Goal: Information Seeking & Learning: Check status

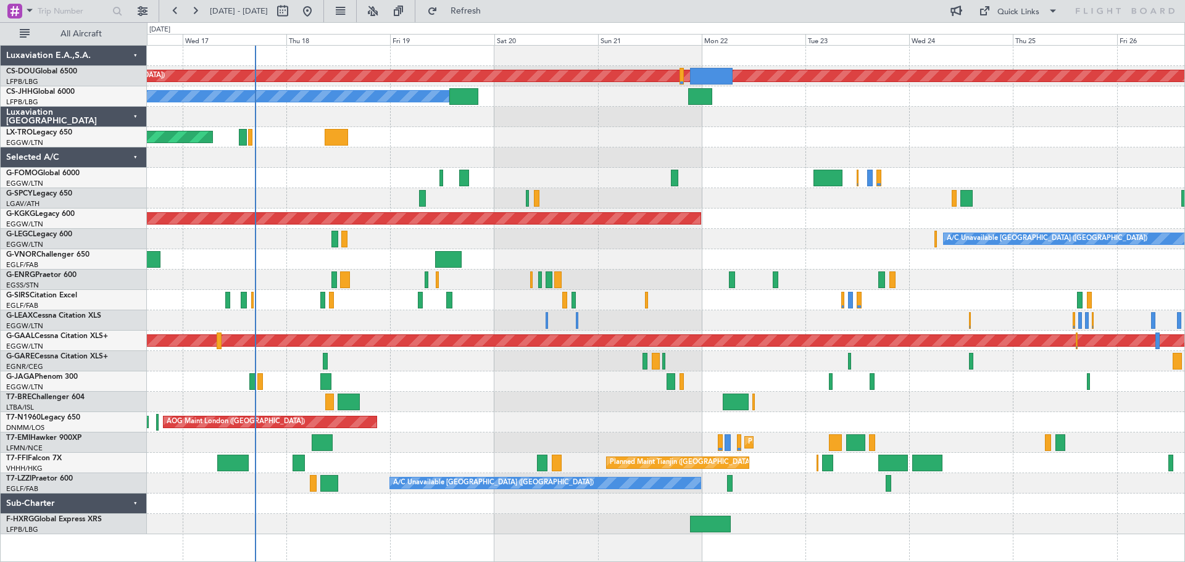
click at [507, 155] on div at bounding box center [666, 158] width 1038 height 20
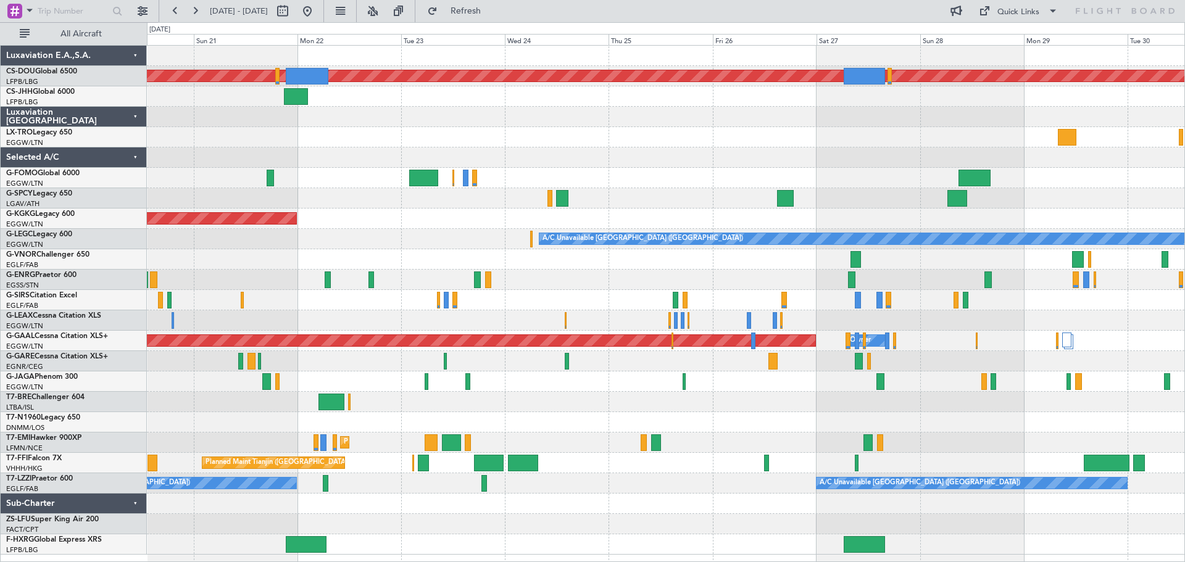
click at [553, 162] on div "Planned Maint London ([GEOGRAPHIC_DATA]) Planned Maint [GEOGRAPHIC_DATA] ([GEOG…" at bounding box center [666, 300] width 1038 height 509
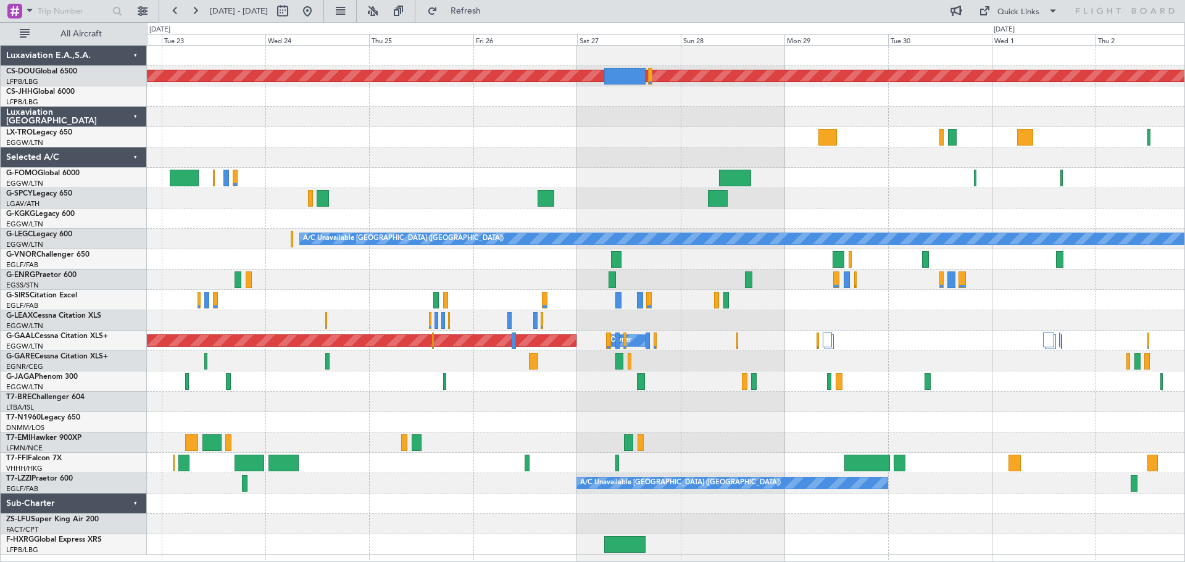
click at [615, 155] on div at bounding box center [666, 158] width 1038 height 20
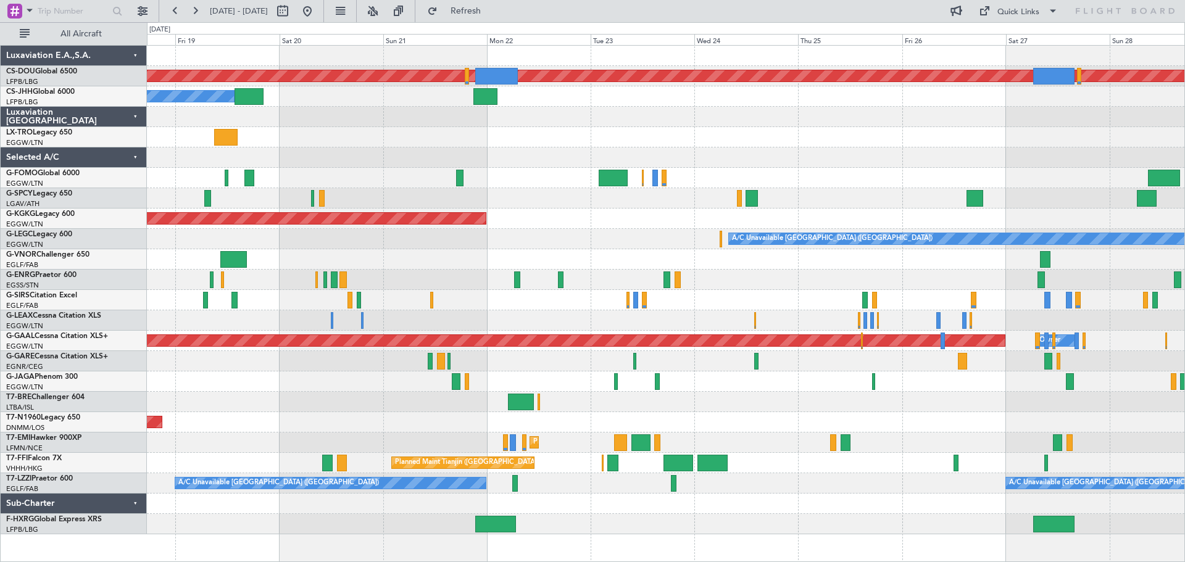
click at [1054, 153] on div at bounding box center [666, 158] width 1038 height 20
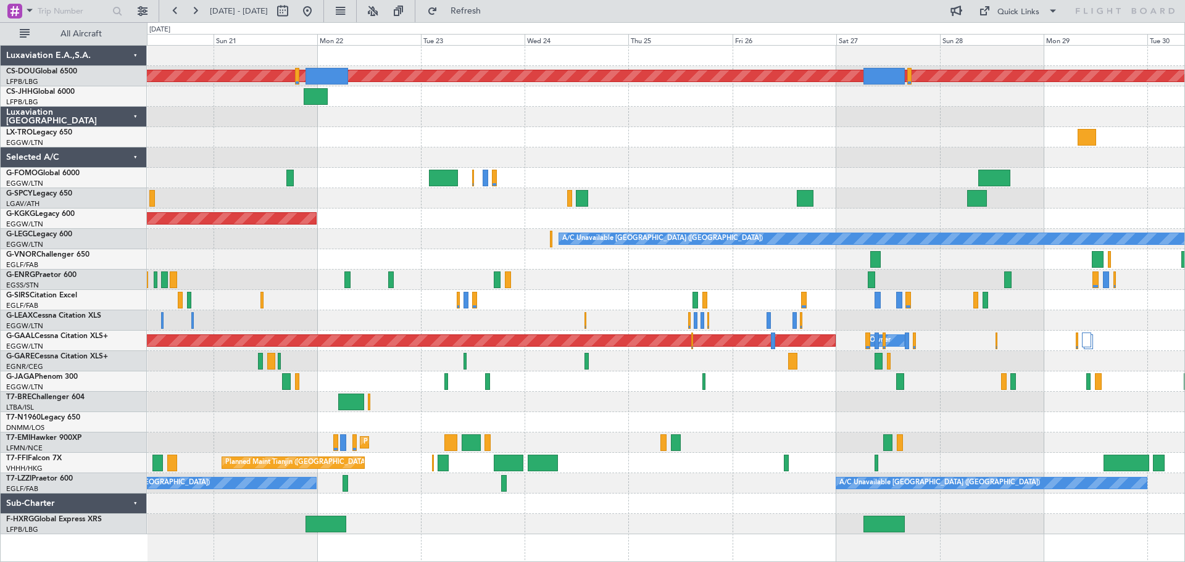
click at [601, 157] on div at bounding box center [666, 158] width 1038 height 20
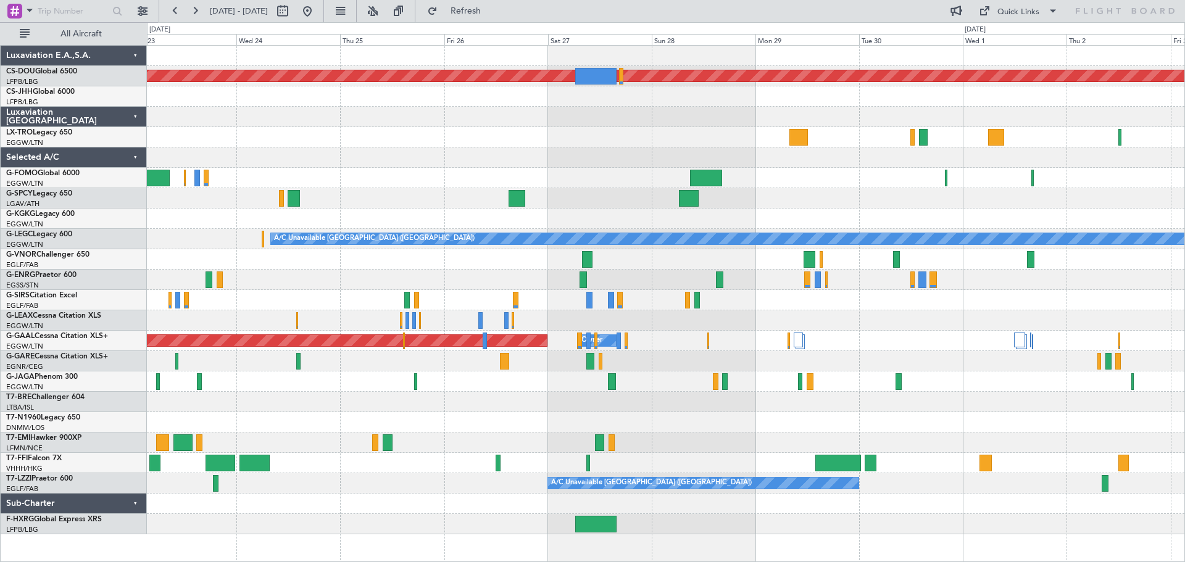
click at [634, 170] on div "Planned Maint London ([GEOGRAPHIC_DATA]) AOG Maint [GEOGRAPHIC_DATA] ([GEOGRAPH…" at bounding box center [666, 290] width 1038 height 489
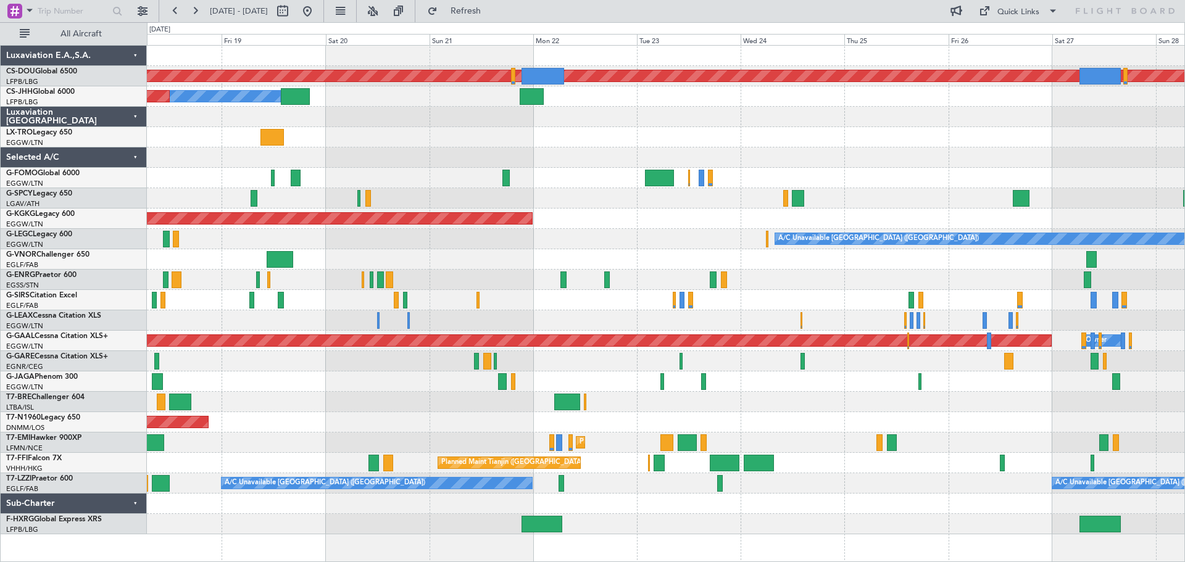
click at [941, 122] on div "Planned Maint London ([GEOGRAPHIC_DATA]) Owner Planned Maint [GEOGRAPHIC_DATA] …" at bounding box center [666, 290] width 1038 height 489
click at [889, 132] on div "Unplanned Maint [GEOGRAPHIC_DATA] ([PERSON_NAME] Intl)" at bounding box center [666, 137] width 1038 height 20
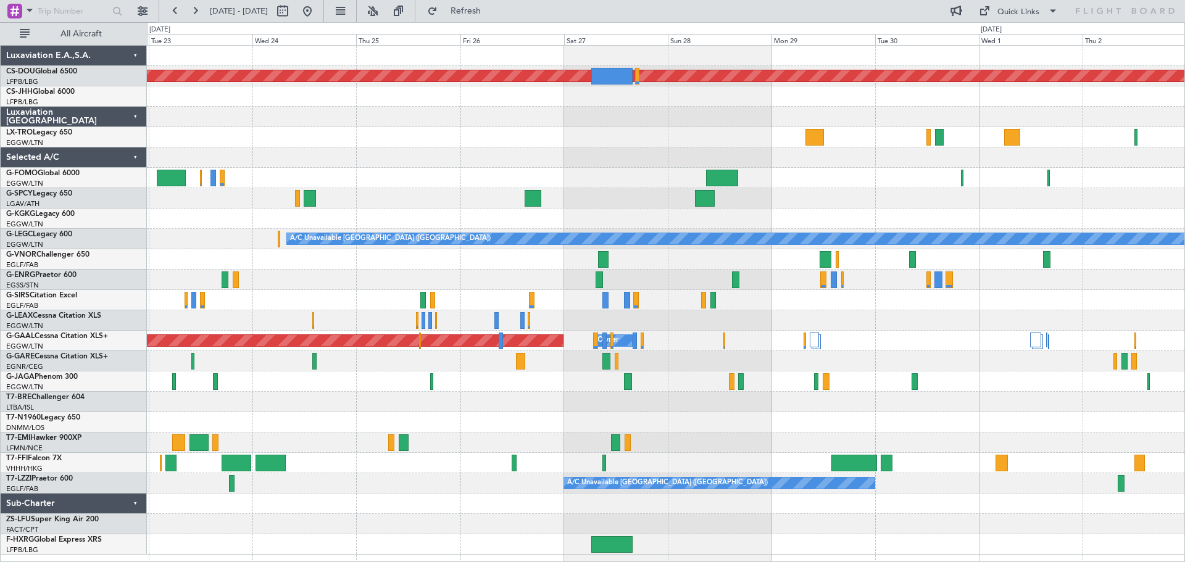
click at [390, 179] on div at bounding box center [666, 178] width 1038 height 20
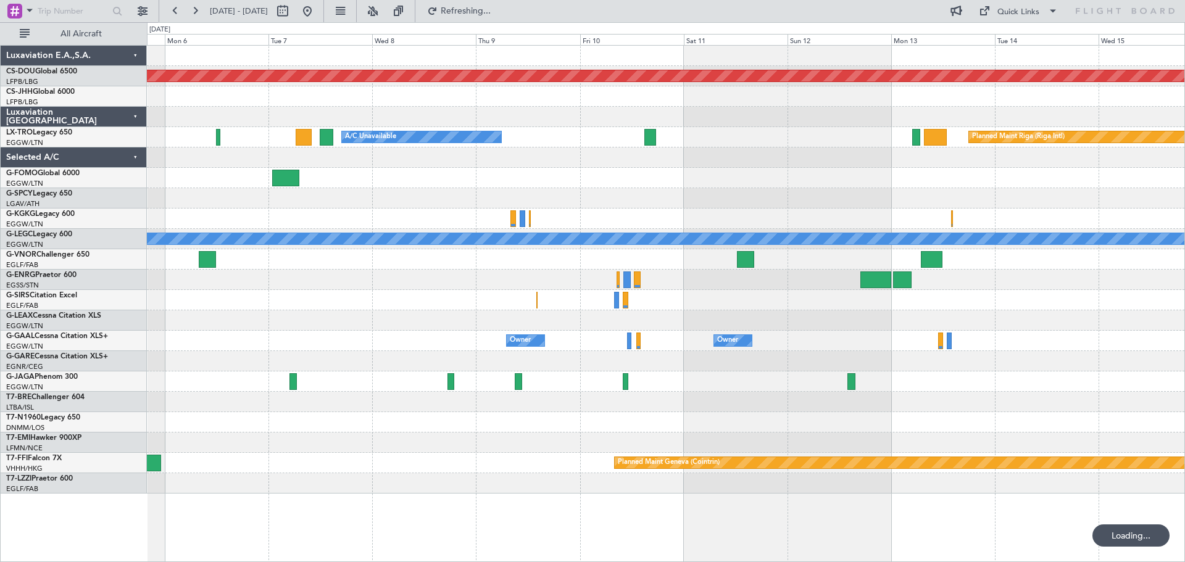
click at [669, 175] on div at bounding box center [666, 178] width 1038 height 20
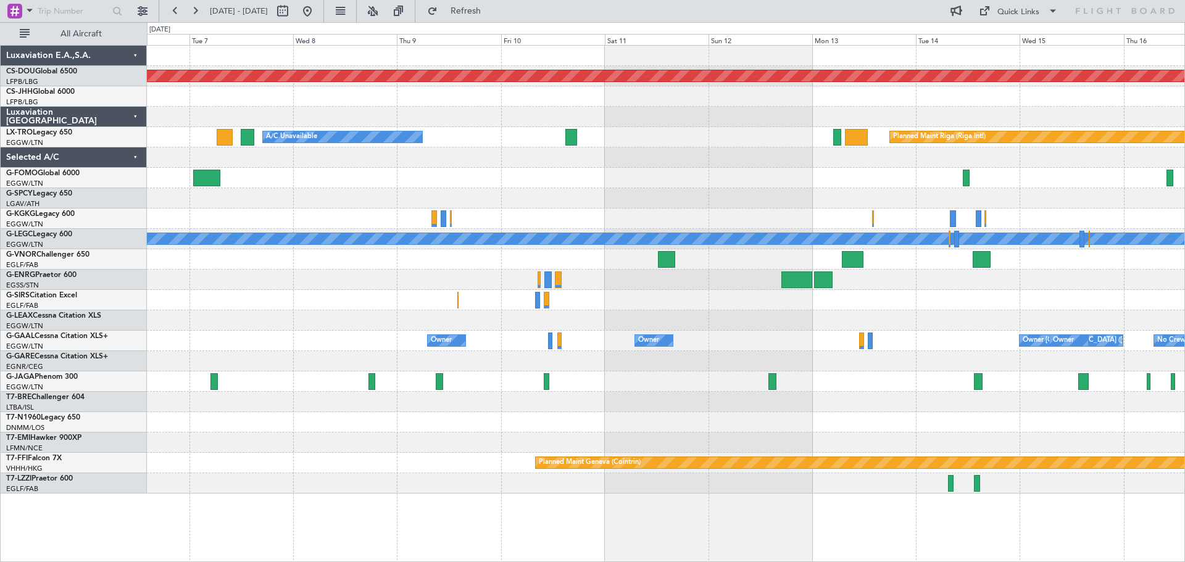
click at [868, 380] on div at bounding box center [666, 382] width 1038 height 20
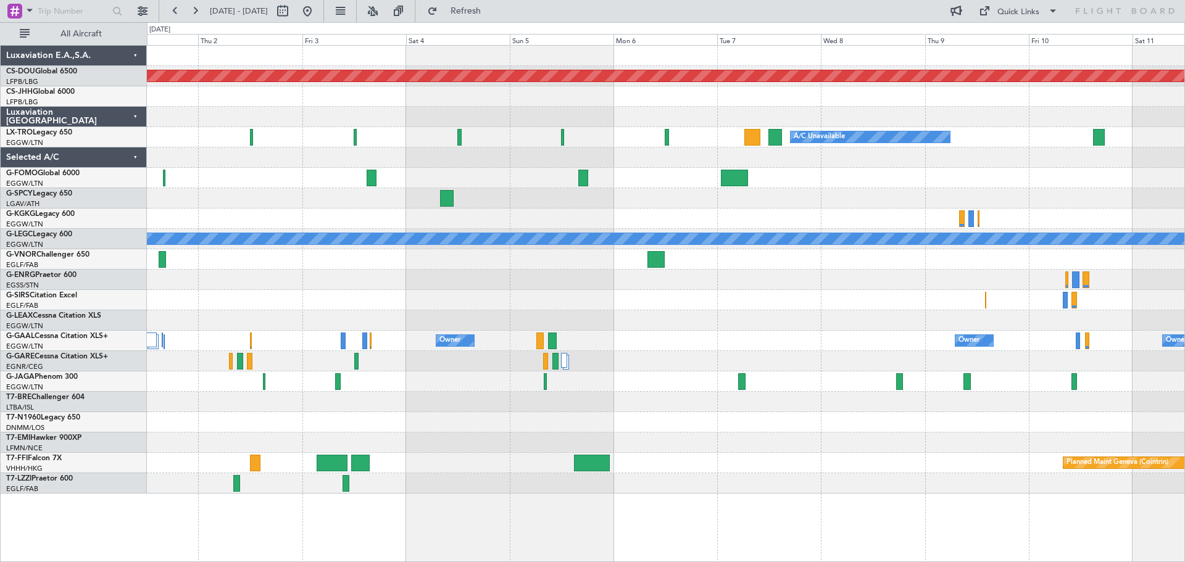
click at [850, 207] on div at bounding box center [666, 198] width 1038 height 20
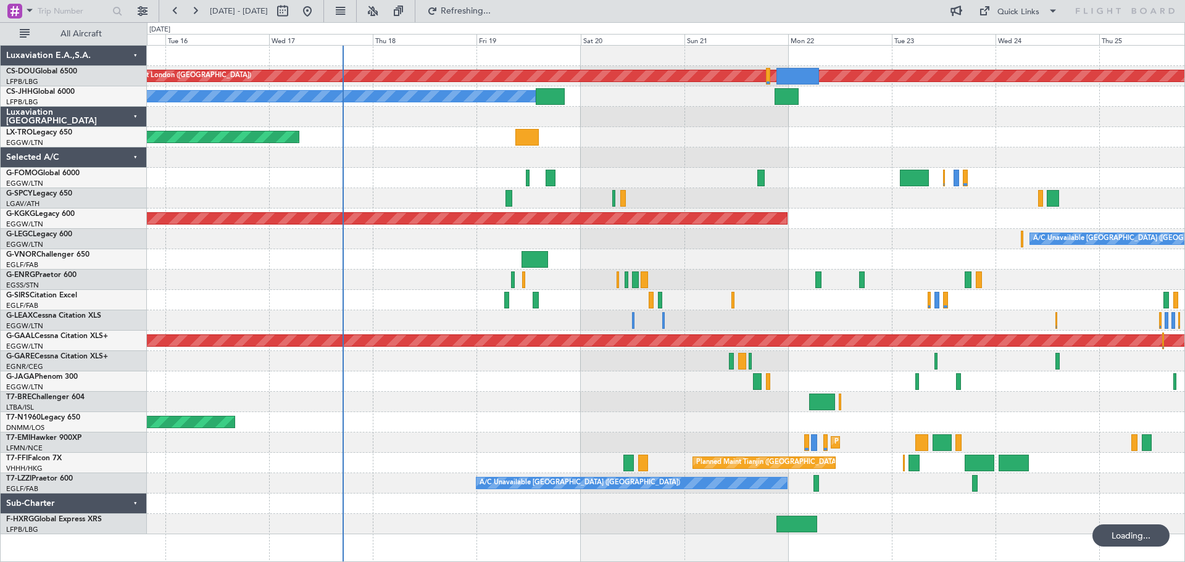
click at [804, 244] on div "A/C Unavailable [GEOGRAPHIC_DATA] ([GEOGRAPHIC_DATA])" at bounding box center [666, 239] width 1038 height 20
